Goal: Find specific page/section: Find specific page/section

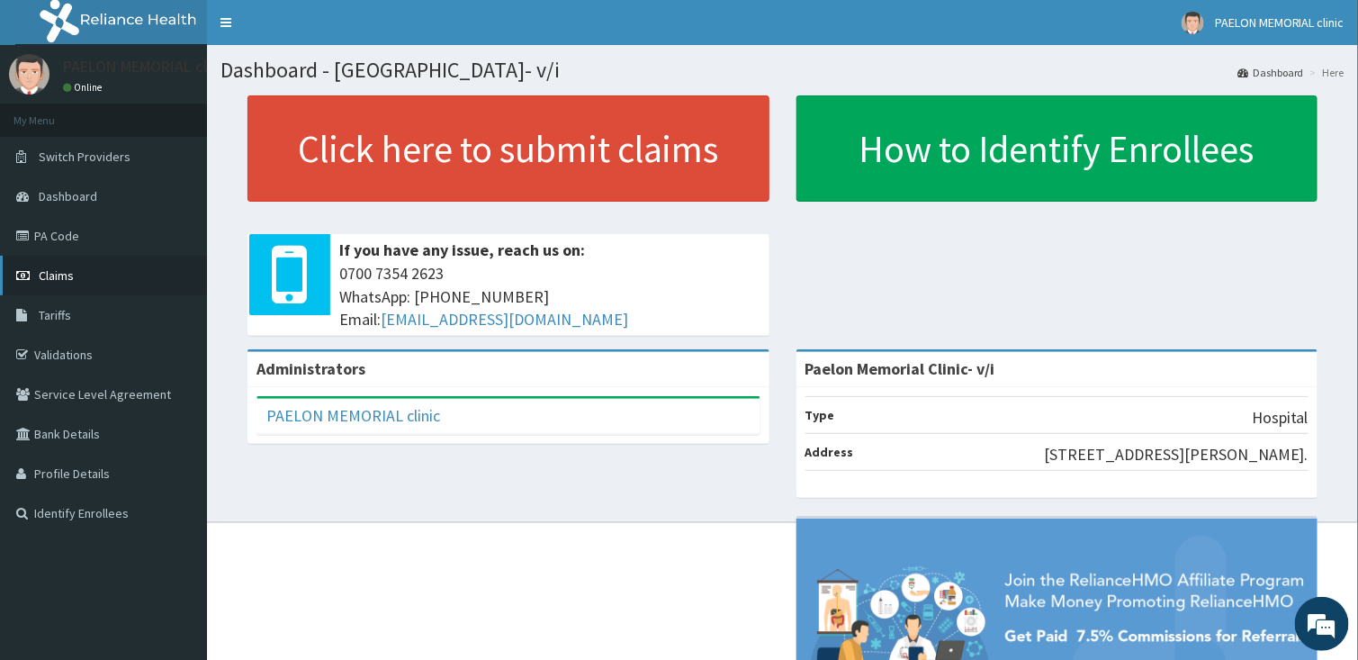
click at [45, 279] on span "Claims" at bounding box center [56, 275] width 35 height 16
click at [57, 230] on link "PA Code" at bounding box center [103, 236] width 207 height 40
click at [55, 237] on link "PA Code" at bounding box center [103, 236] width 207 height 40
